Goal: Navigation & Orientation: Go to known website

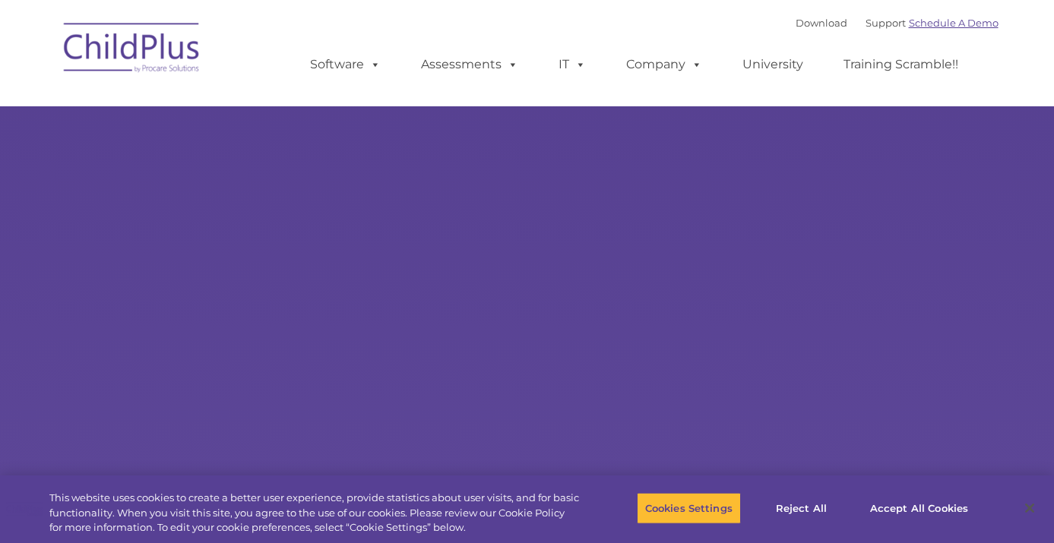
select select "MEDIUM"
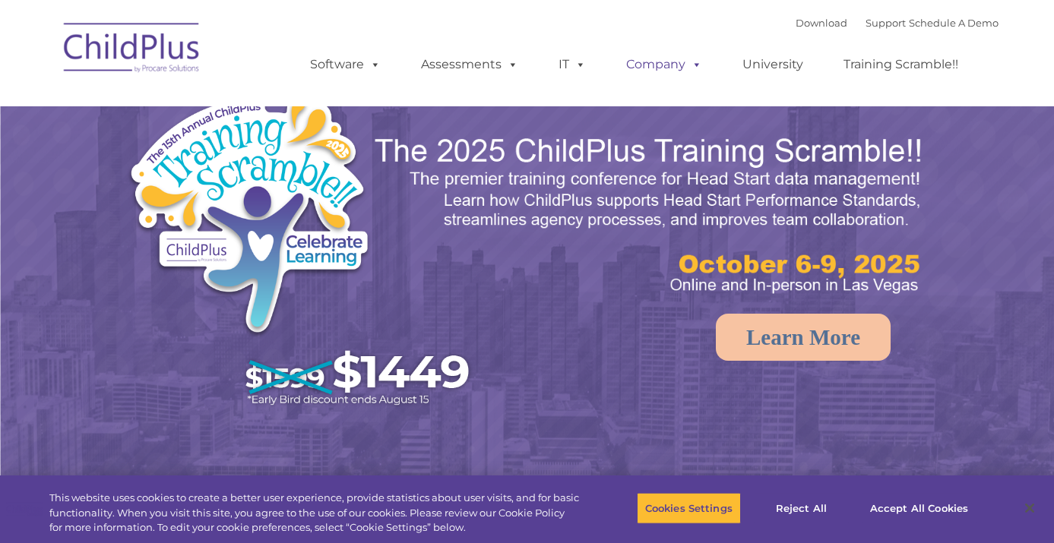
select select "MEDIUM"
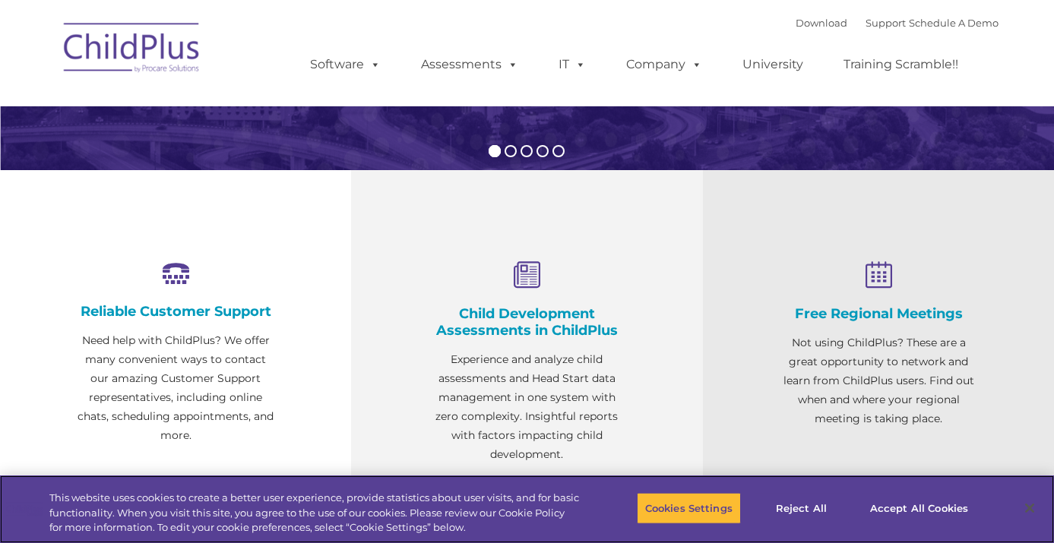
scroll to position [460, 0]
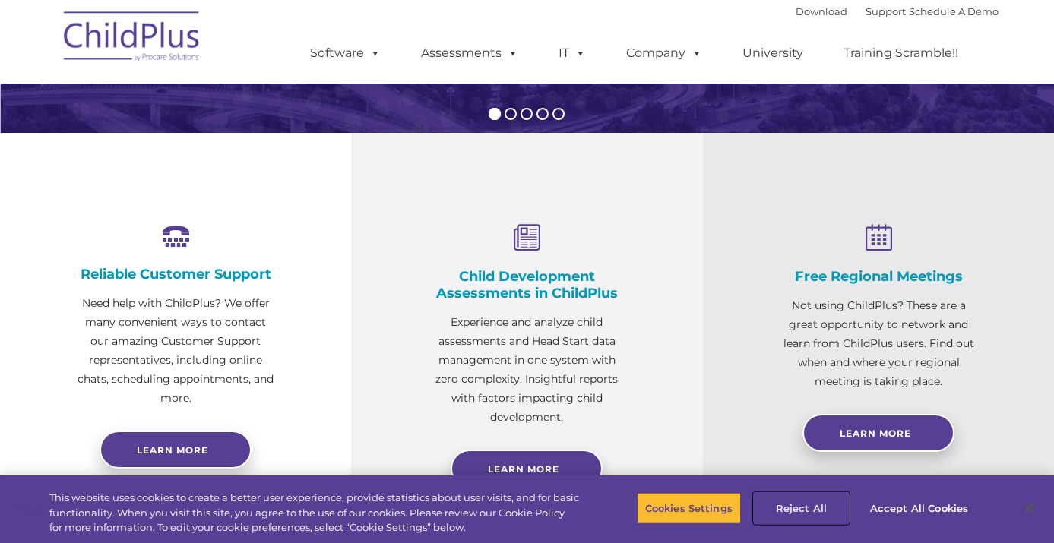
click at [809, 499] on button "Reject All" at bounding box center [801, 508] width 95 height 32
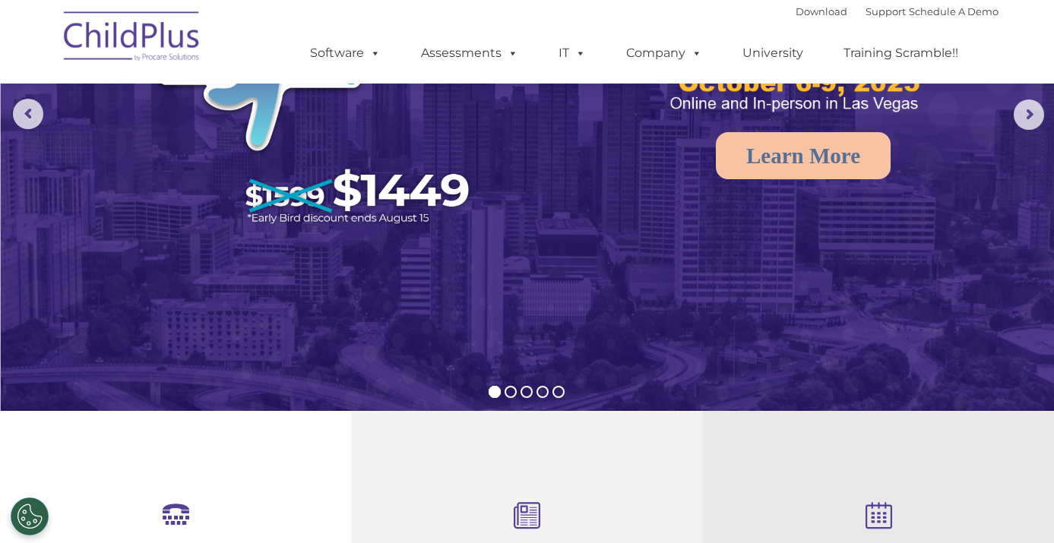
scroll to position [0, 0]
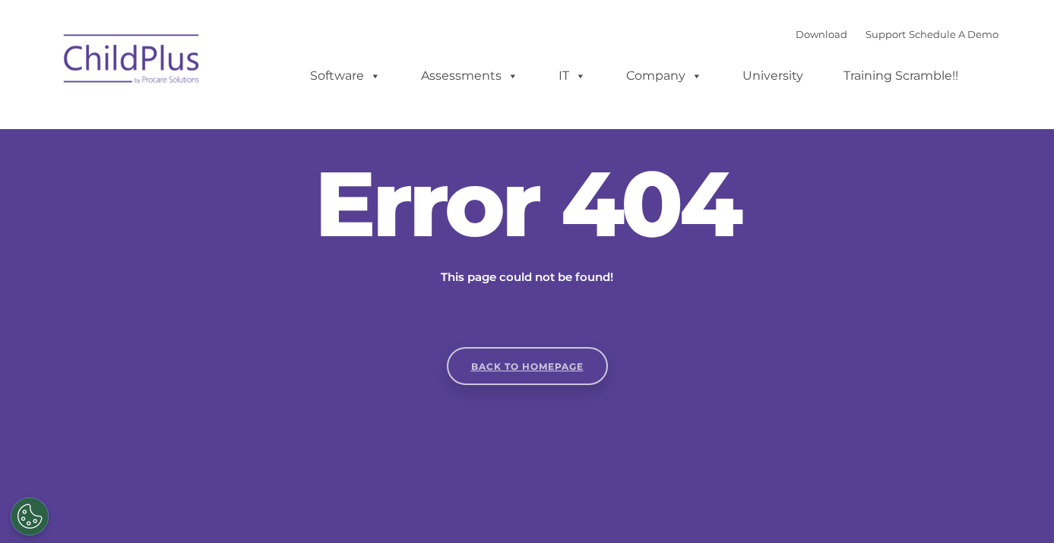
click at [565, 369] on link "Back to homepage" at bounding box center [527, 366] width 161 height 38
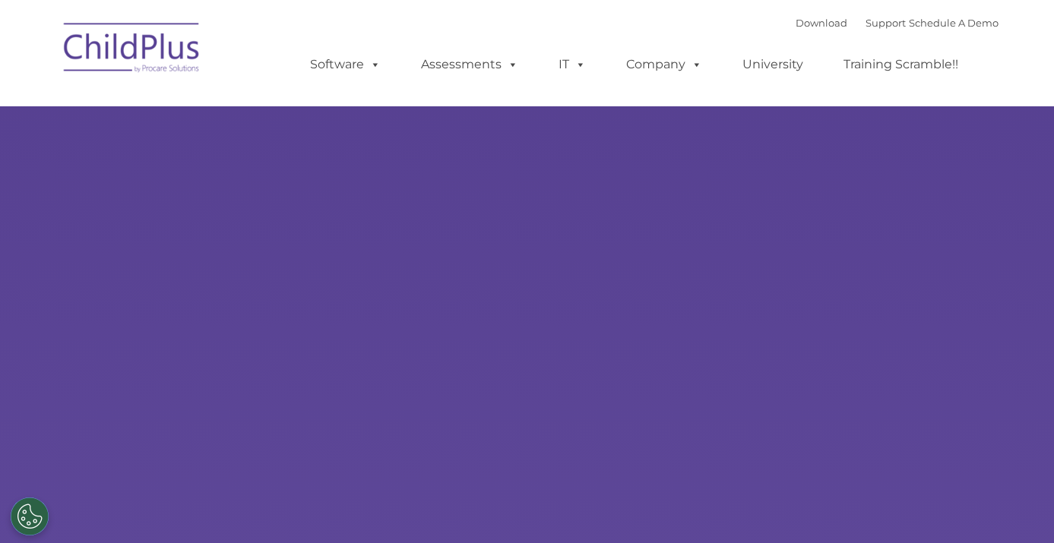
select select "MEDIUM"
